Goal: Information Seeking & Learning: Learn about a topic

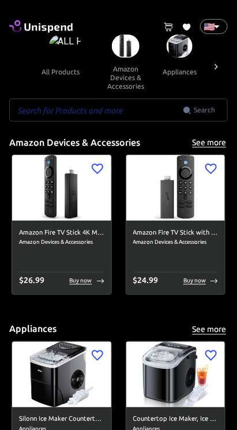
click at [124, 109] on input "text" at bounding box center [95, 110] width 173 height 23
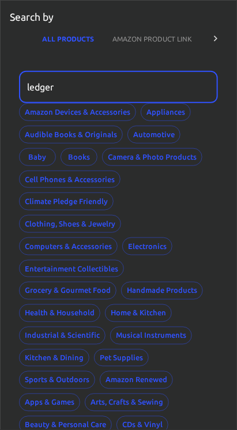
click at [71, 83] on input "ledger" at bounding box center [114, 87] width 191 height 32
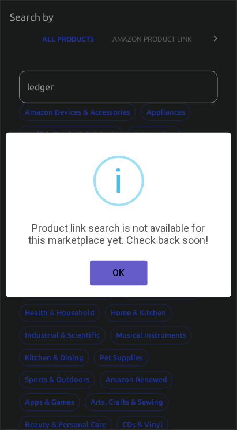
click at [128, 276] on button "OK" at bounding box center [119, 272] width 58 height 25
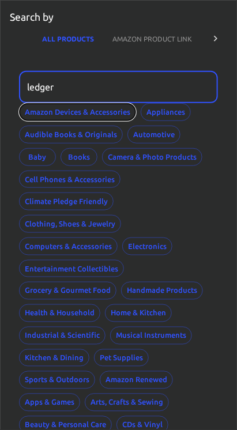
click at [31, 118] on button "Amazon Devices & Accessories" at bounding box center [77, 112] width 117 height 18
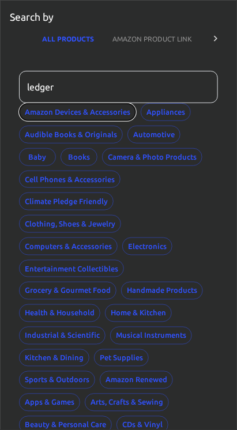
click at [54, 110] on button "Amazon Devices & Accessories" at bounding box center [77, 112] width 117 height 18
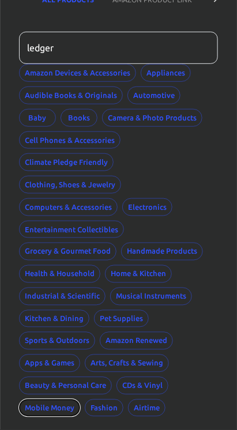
scroll to position [22, 0]
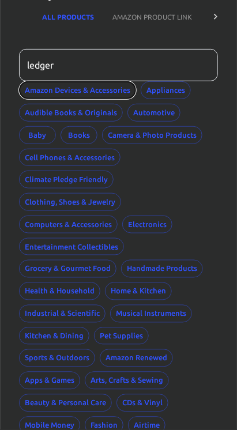
click at [61, 86] on button "Amazon Devices & Accessories" at bounding box center [77, 90] width 117 height 18
click at [220, 17] on icon at bounding box center [216, 17] width 12 height 12
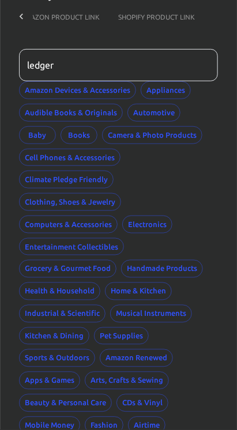
scroll to position [0, 92]
click at [2, 20] on div "Search by ALL PRODUCTS AMAZON PRODUCT LINK SHOPIFY PRODUCT LINK" at bounding box center [119, 9] width 236 height 61
click at [17, 9] on div at bounding box center [21, 17] width 23 height 28
click at [21, 13] on icon at bounding box center [22, 17] width 12 height 12
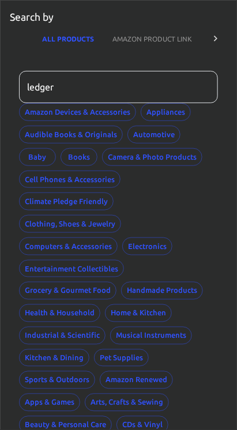
click at [24, 17] on p "Search by" at bounding box center [32, 17] width 44 height 15
click at [236, 220] on div "Search by ALL PRODUCTS AMAZON PRODUCT LINK SHOPIFY PRODUCT LINK ledger ​ Amazon…" at bounding box center [118, 215] width 237 height 430
click at [43, 109] on button "Amazon Devices & Accessories" at bounding box center [77, 112] width 117 height 18
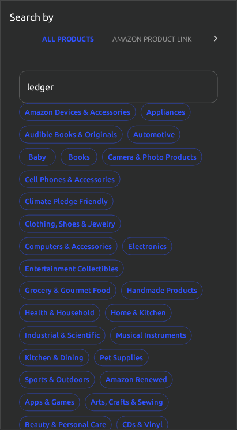
click at [63, 84] on input "ledger" at bounding box center [114, 87] width 191 height 32
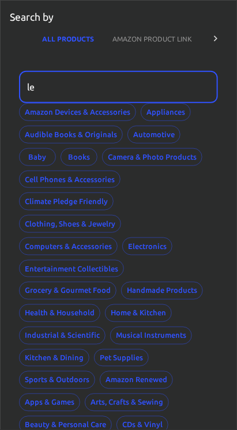
type input "l"
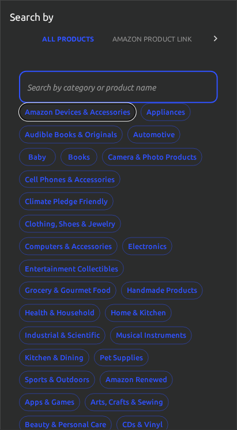
click at [51, 111] on button "Amazon Devices & Accessories" at bounding box center [77, 112] width 117 height 18
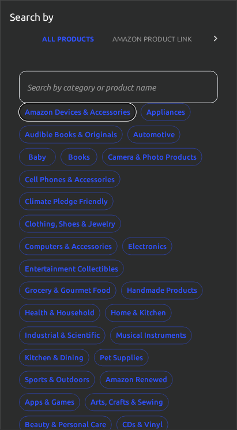
click at [60, 111] on button "Amazon Devices & Accessories" at bounding box center [77, 112] width 117 height 18
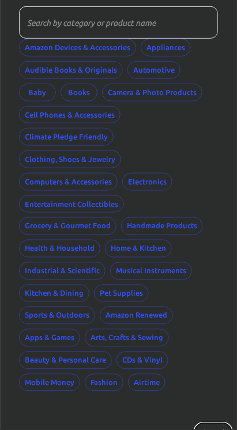
click at [213, 424] on button "Cancel" at bounding box center [213, 433] width 37 height 18
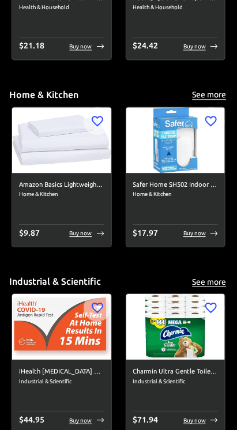
scroll to position [3040, 0]
